Goal: Find specific page/section: Find specific page/section

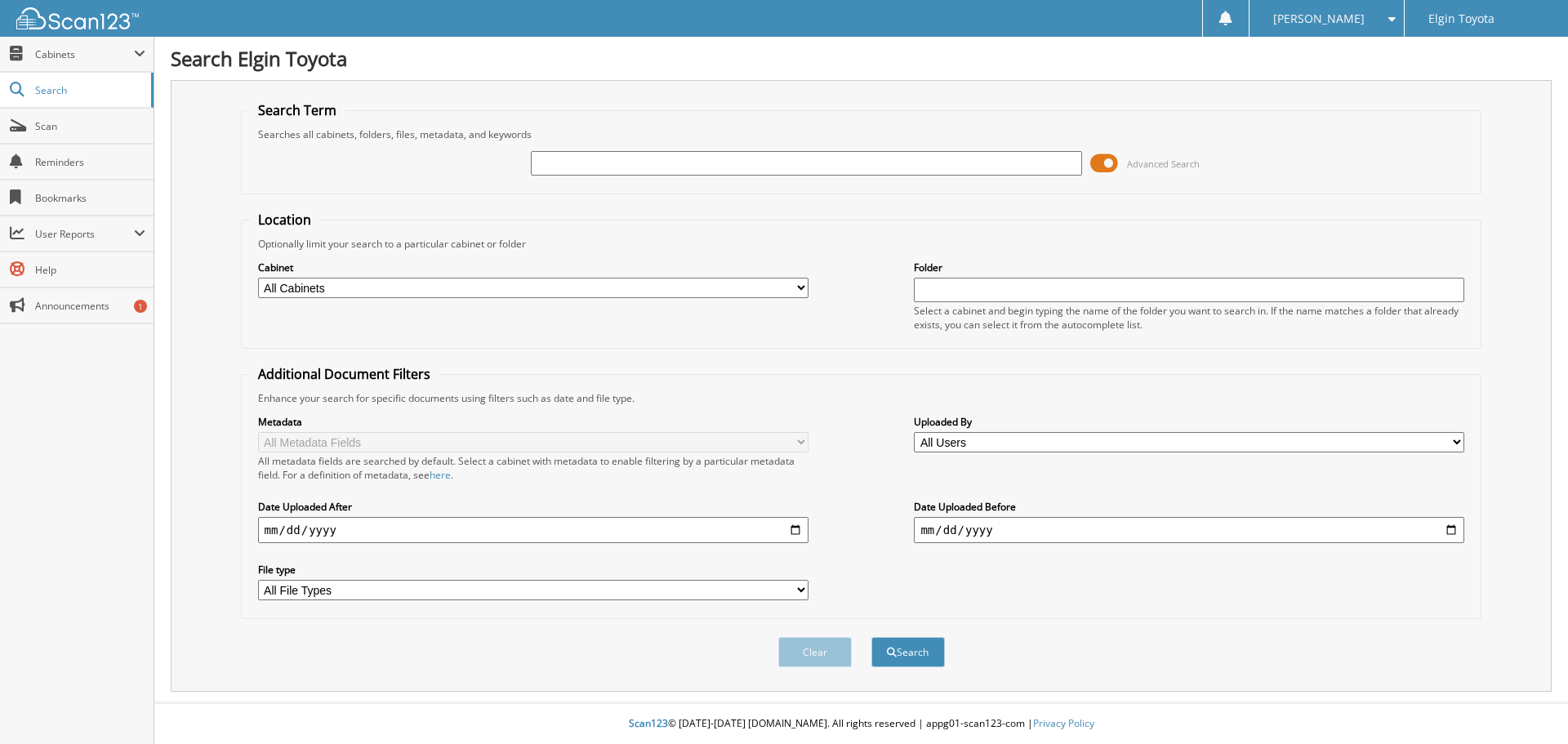
paste input "6318980"
type input "6318980"
click at [872, 637] on button "Search" at bounding box center [908, 652] width 74 height 30
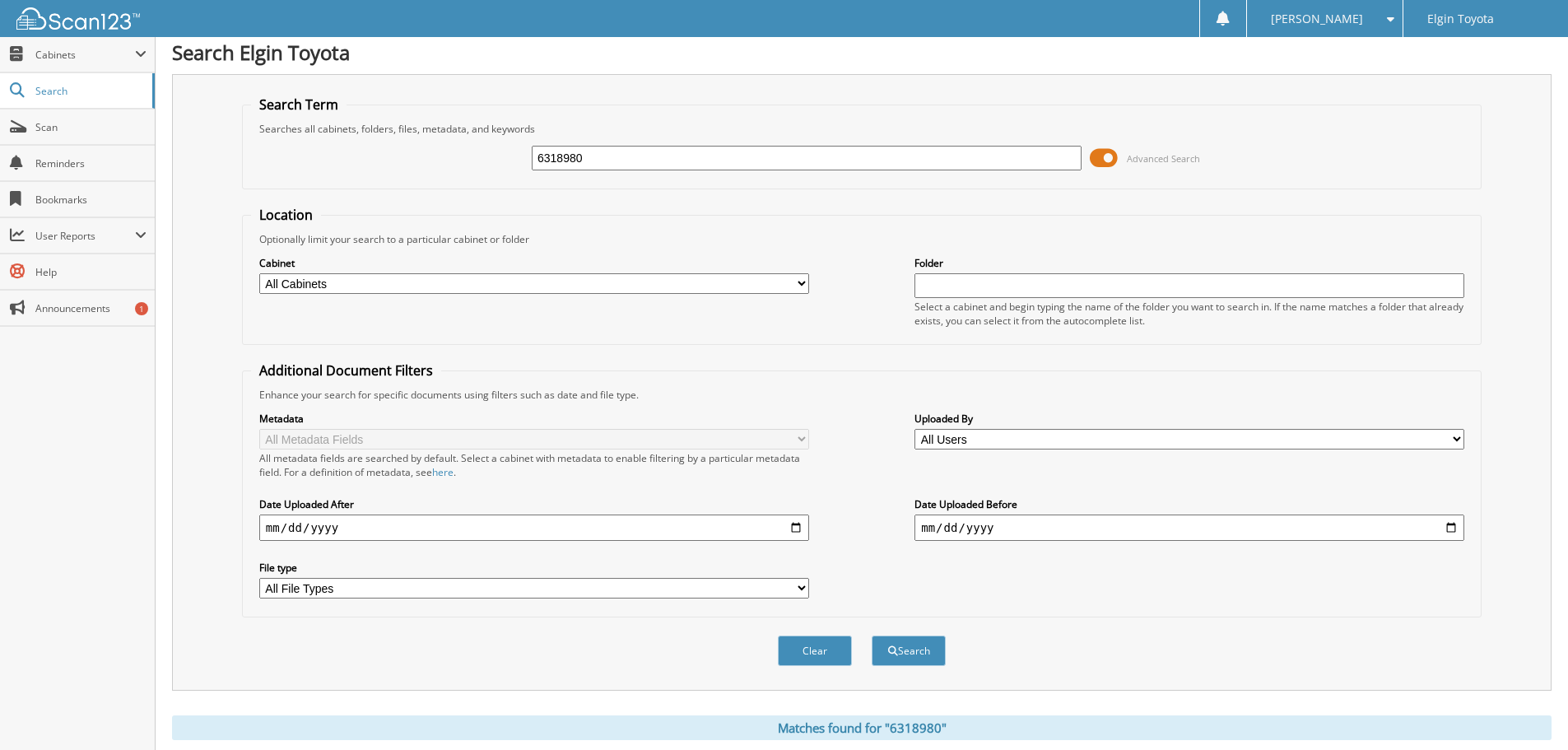
scroll to position [482, 0]
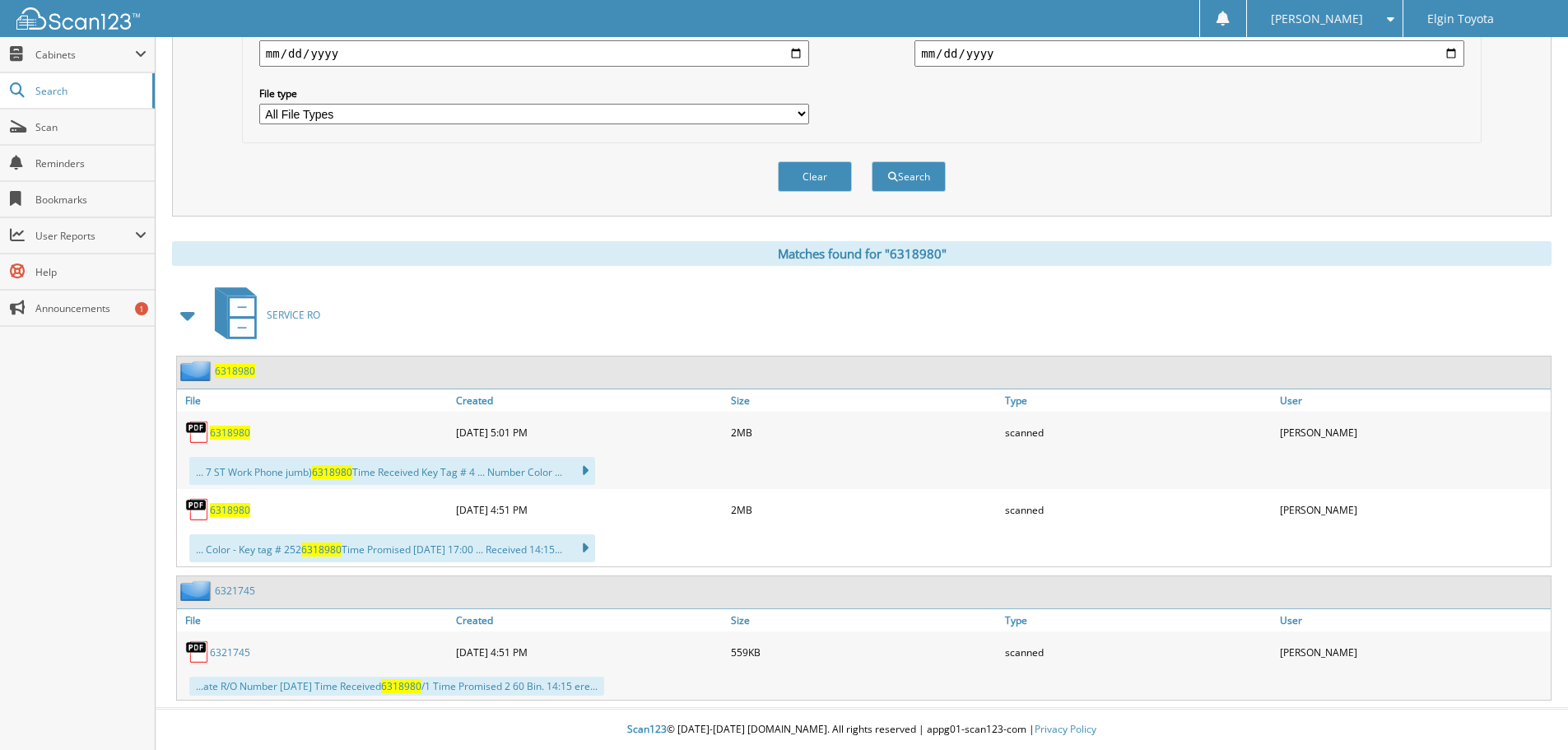
click at [233, 430] on span "6318980" at bounding box center [230, 433] width 40 height 14
click at [223, 647] on link "6321745" at bounding box center [230, 652] width 40 height 14
click at [236, 437] on span "6318980" at bounding box center [230, 433] width 40 height 14
